Goal: Find specific page/section: Find specific page/section

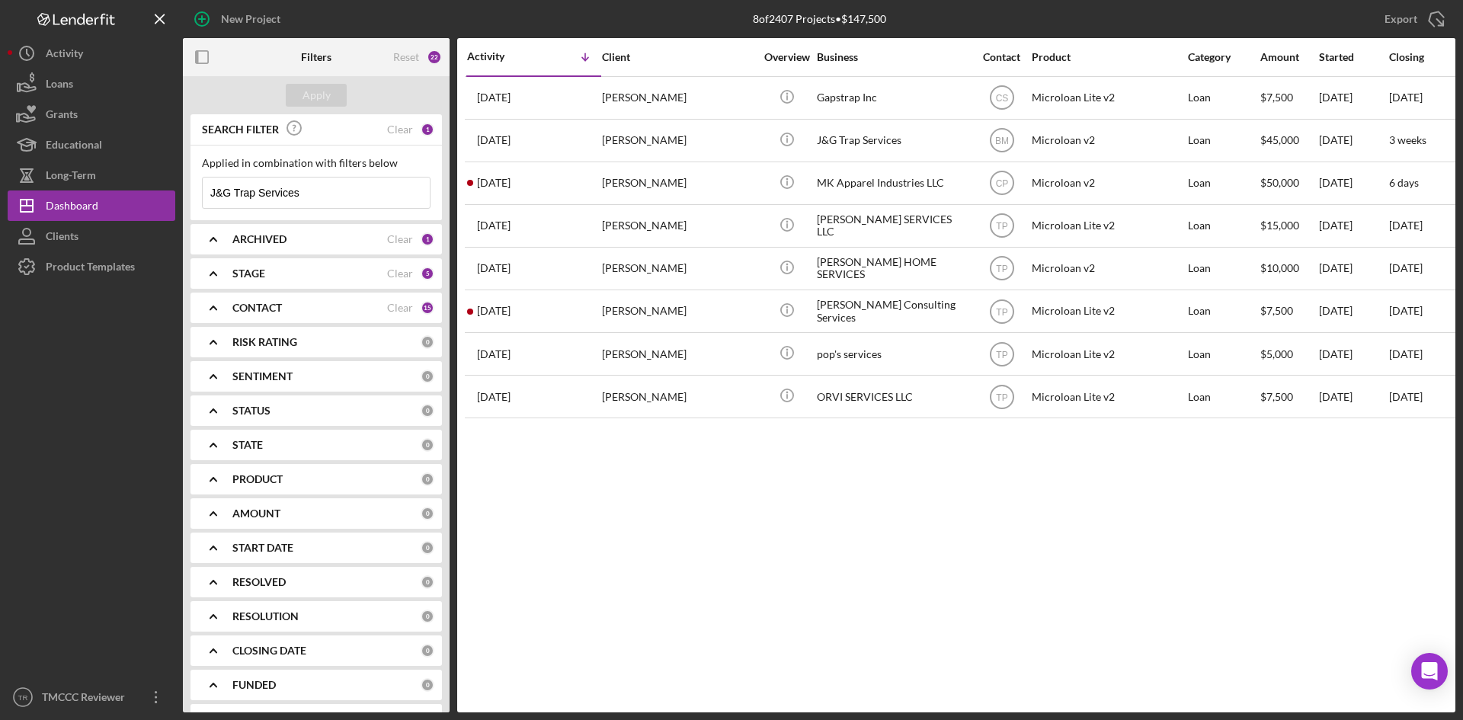
drag, startPoint x: 315, startPoint y: 190, endPoint x: 194, endPoint y: 178, distance: 122.5
click at [194, 178] on div "Applied in combination with filters below J&G Trap Services Icon/Menu Close" at bounding box center [315, 183] width 251 height 75
click at [299, 101] on button "Apply" at bounding box center [316, 95] width 61 height 23
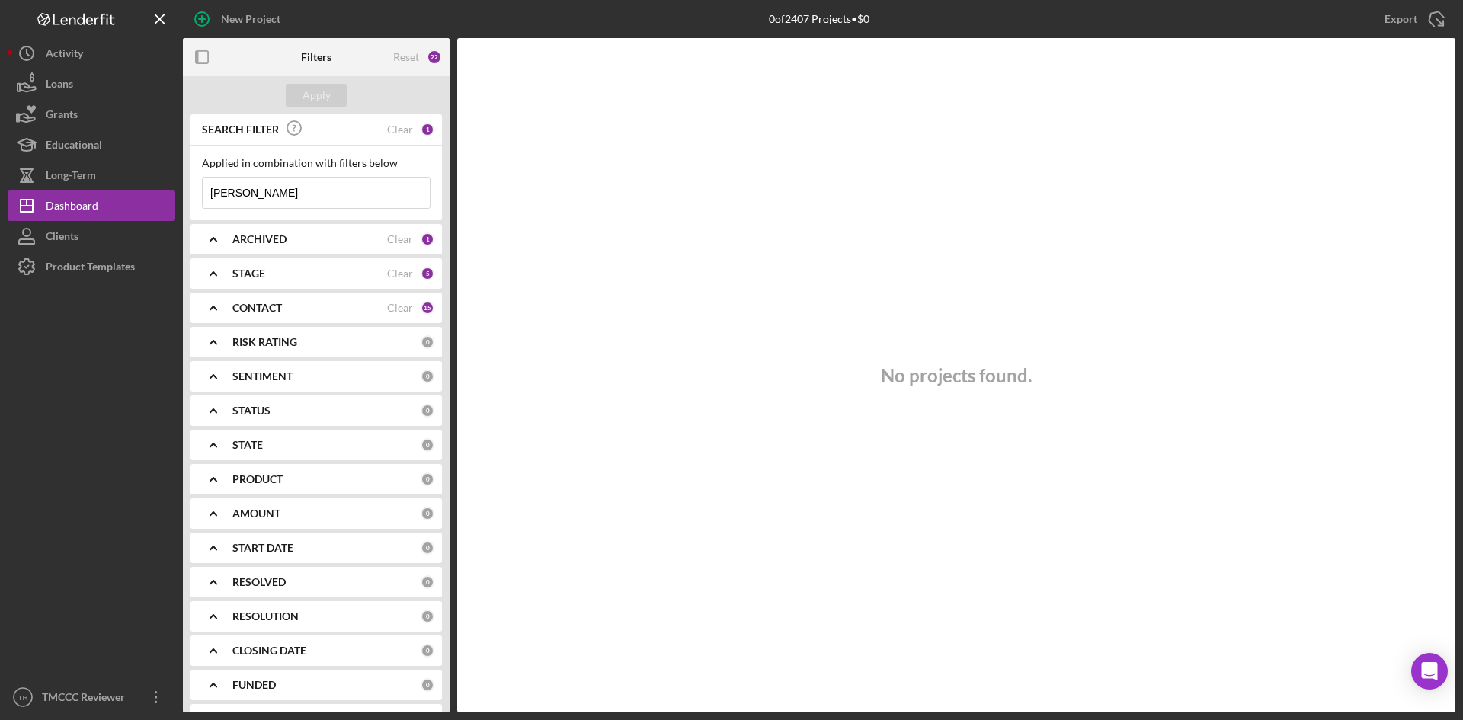
click at [251, 197] on input "[PERSON_NAME]" at bounding box center [316, 193] width 227 height 30
type input "I"
paste input "[PERSON_NAME] DBA Regalos [PERSON_NAME]"
click at [305, 96] on div "Apply" at bounding box center [316, 95] width 28 height 23
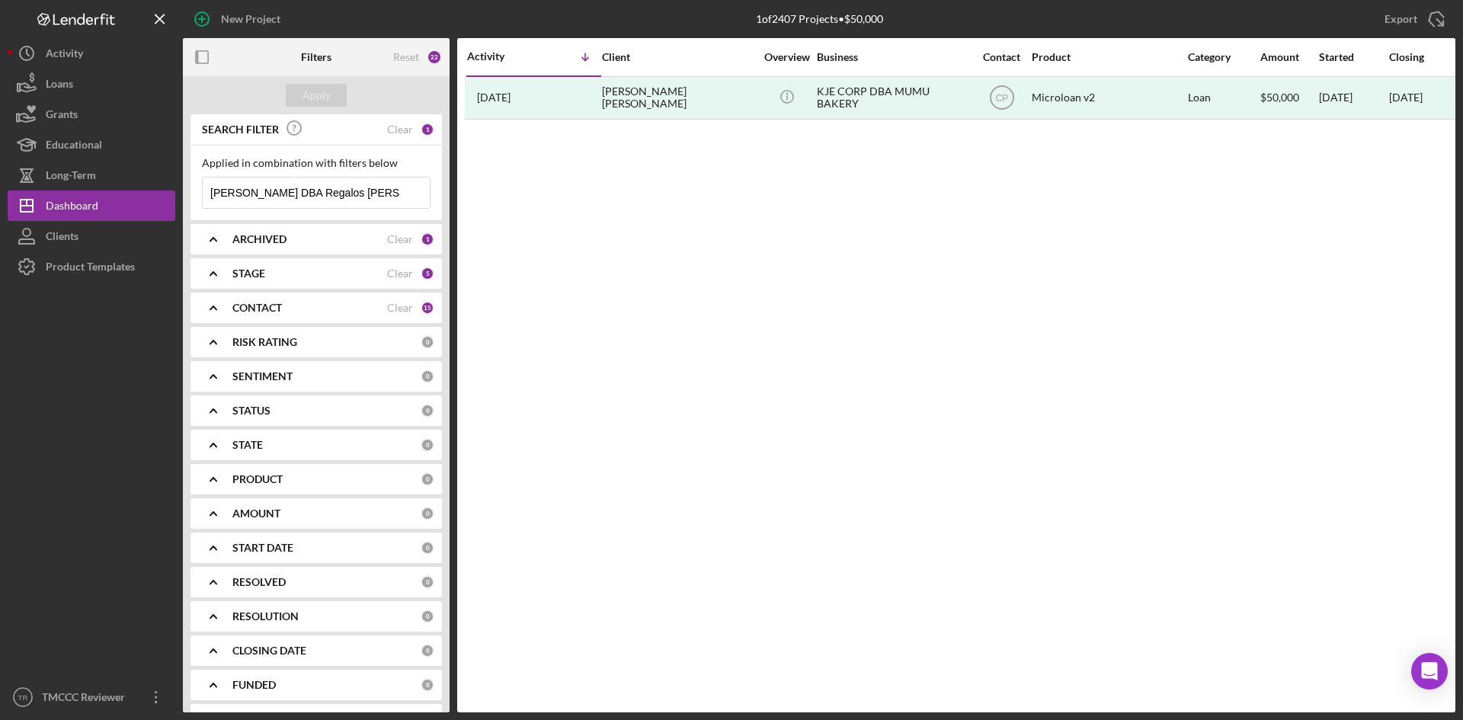
click at [300, 194] on input "[PERSON_NAME] DBA Regalos [PERSON_NAME]" at bounding box center [316, 193] width 227 height 30
drag, startPoint x: 299, startPoint y: 192, endPoint x: 190, endPoint y: 185, distance: 108.4
click at [190, 185] on div "Applied in combination with filters below [PERSON_NAME] DBA Regalos [PERSON_NAM…" at bounding box center [315, 183] width 251 height 75
type input "Regalos [PERSON_NAME]"
click at [329, 88] on div "Apply" at bounding box center [316, 95] width 28 height 23
